Goal: Book appointment/travel/reservation

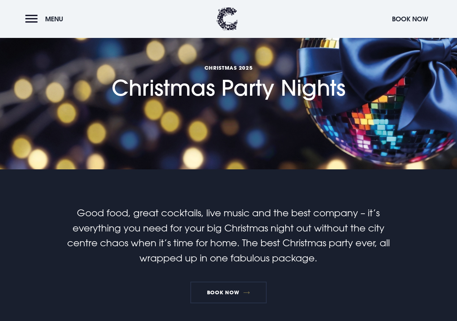
scroll to position [84, 0]
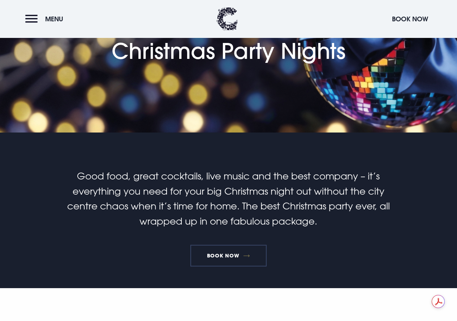
click at [229, 255] on link "Book Now" at bounding box center [228, 256] width 76 height 22
click at [431, 52] on section "Christmas 2025 Christmas Party Nights" at bounding box center [228, 24] width 457 height 217
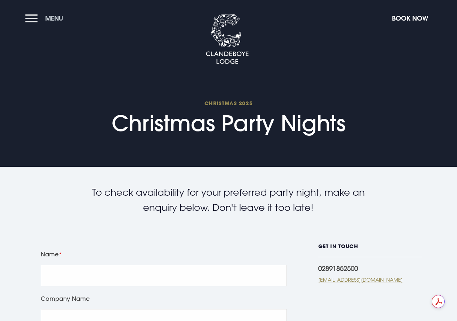
click at [30, 19] on button "Menu" at bounding box center [46, 18] width 42 height 16
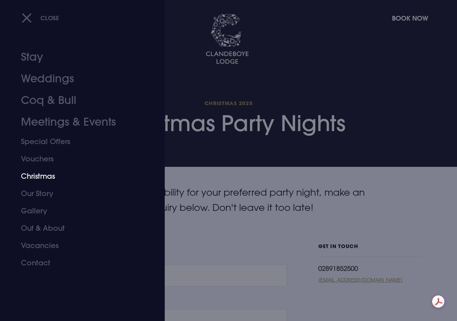
click at [32, 177] on link "Christmas" at bounding box center [77, 176] width 113 height 17
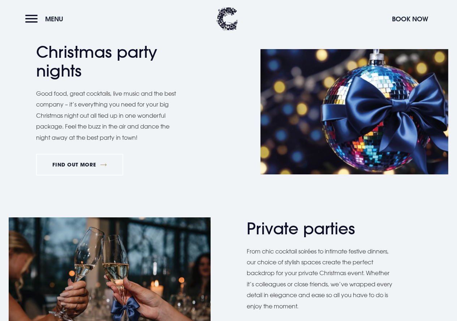
scroll to position [349, 0]
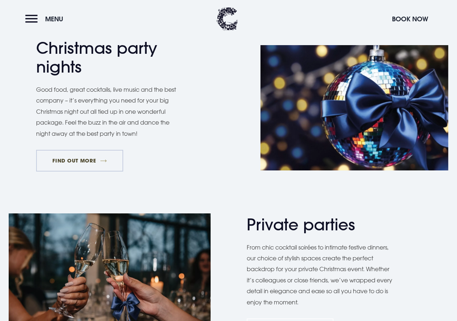
click at [87, 159] on link "FIND OUT MORE" at bounding box center [79, 161] width 87 height 22
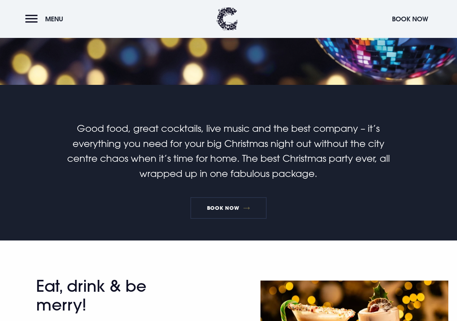
scroll to position [144, 0]
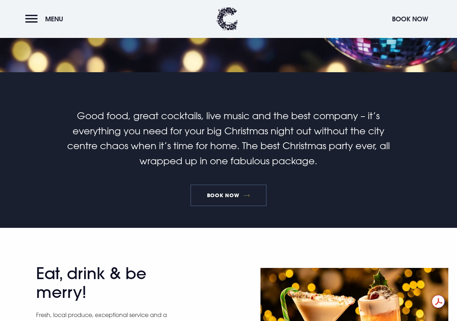
click at [226, 197] on link "Book Now" at bounding box center [228, 196] width 76 height 22
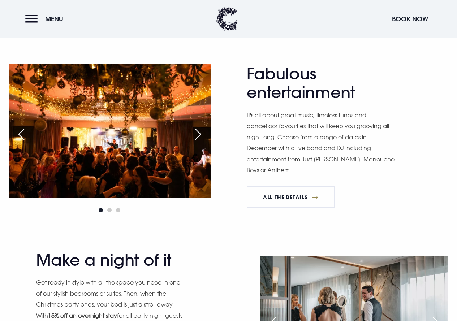
scroll to position [530, 0]
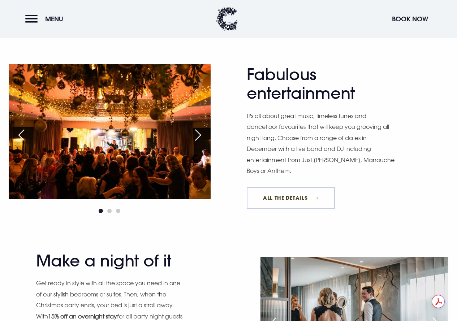
click at [304, 198] on link "All The Details" at bounding box center [291, 198] width 88 height 22
